Goal: Connect with others: Connect with others

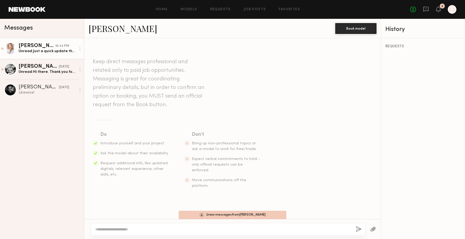
scroll to position [156, 0]
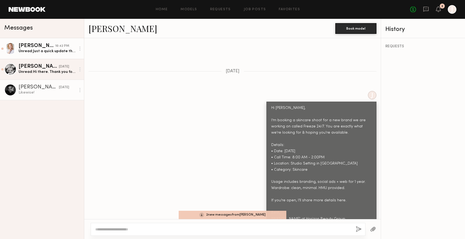
click at [28, 90] on div "[PERSON_NAME]" at bounding box center [39, 87] width 40 height 5
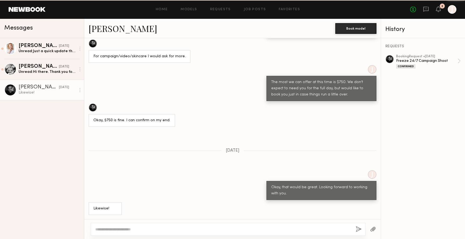
scroll to position [318, 0]
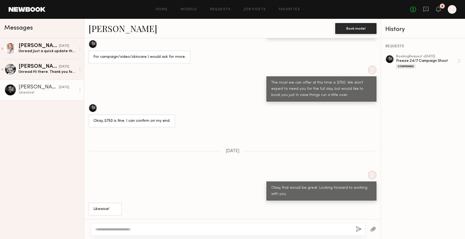
click at [117, 31] on link "[PERSON_NAME]" at bounding box center [122, 29] width 69 height 12
